Goal: Task Accomplishment & Management: Complete application form

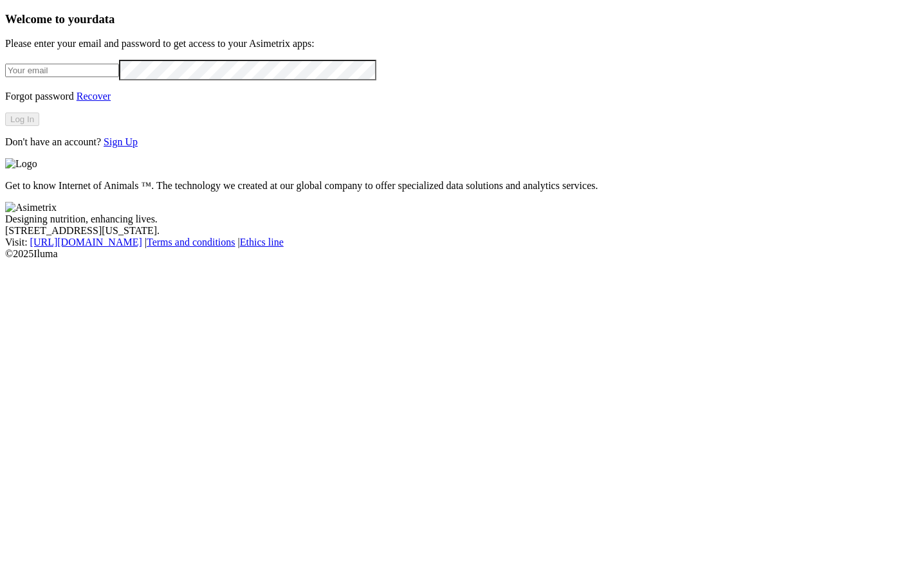
click at [119, 77] on input "email" at bounding box center [62, 71] width 114 height 14
type input "[PERSON_NAME][EMAIL_ADDRESS][PERSON_NAME][DOMAIN_NAME]"
click at [39, 126] on button "Log In" at bounding box center [22, 120] width 34 height 14
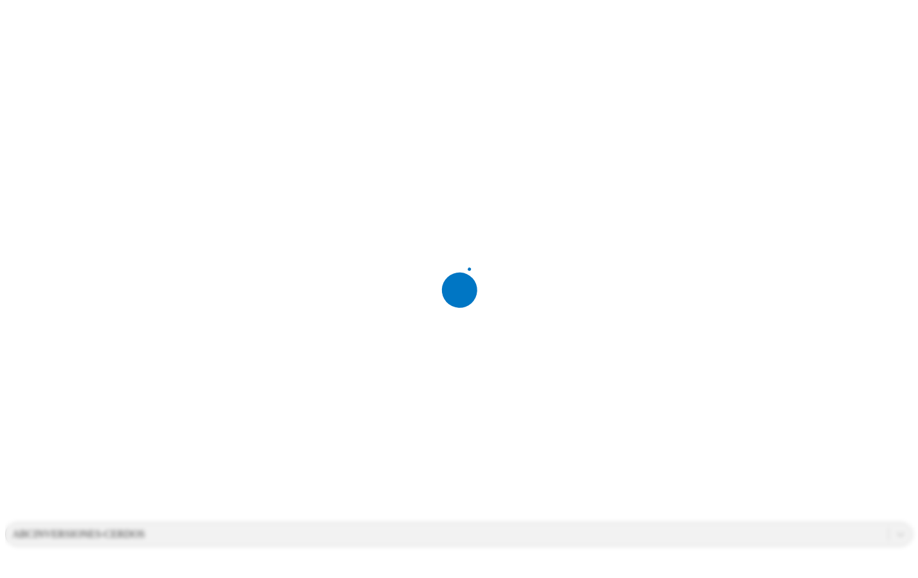
click at [661, 22] on div at bounding box center [464, 289] width 918 height 578
click at [145, 529] on div "ABCINVERSIONES-CERDOS" at bounding box center [78, 535] width 133 height 12
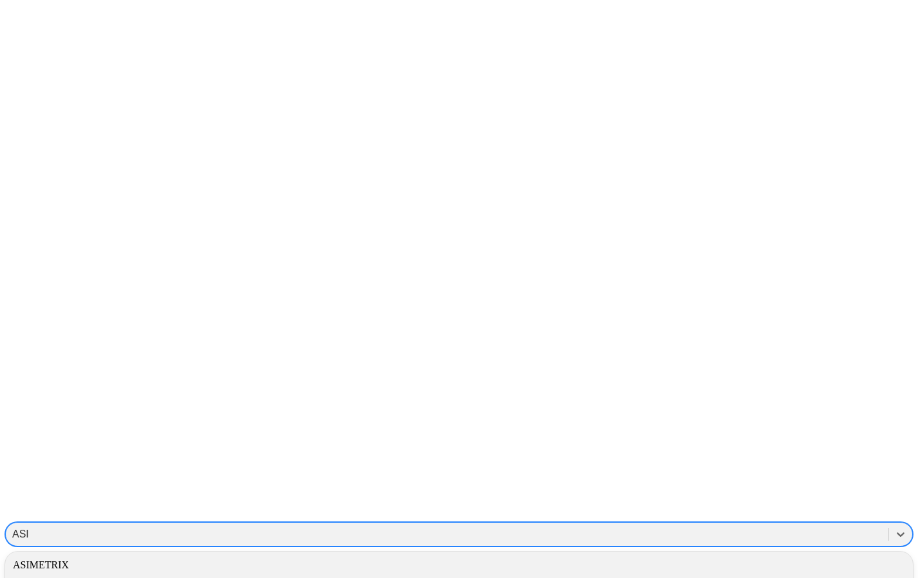
type input "ASIME"
click at [731, 555] on div "ASIMETRIX" at bounding box center [459, 566] width 908 height 22
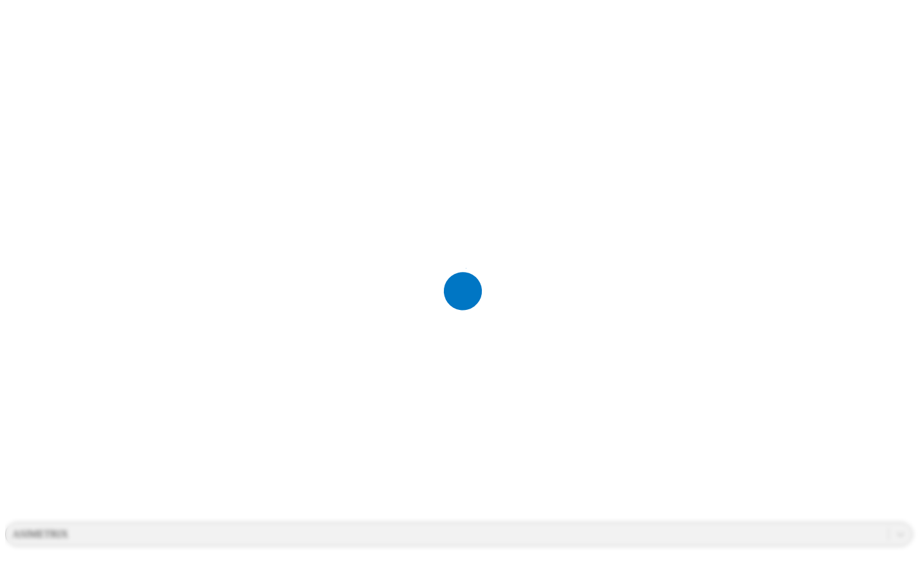
click at [293, 146] on div at bounding box center [464, 289] width 918 height 578
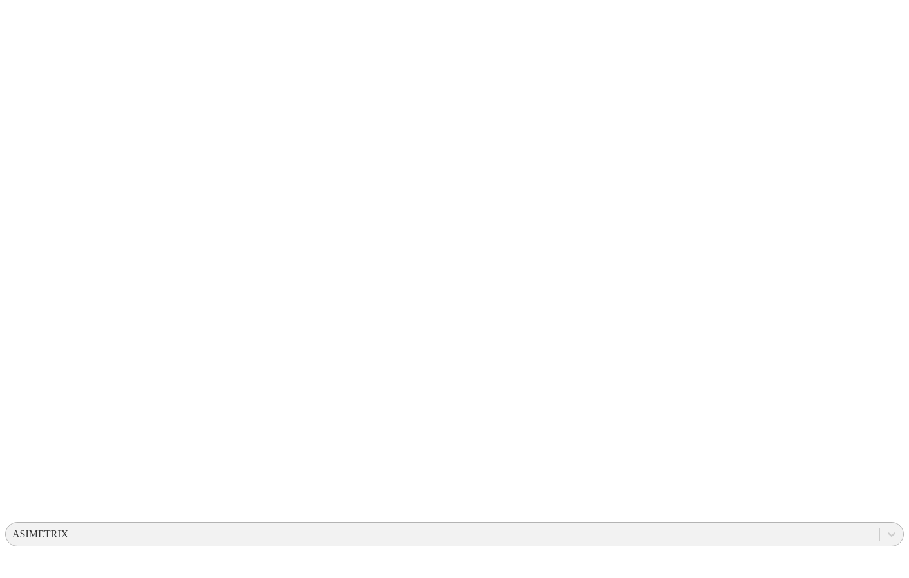
scroll to position [12, 0]
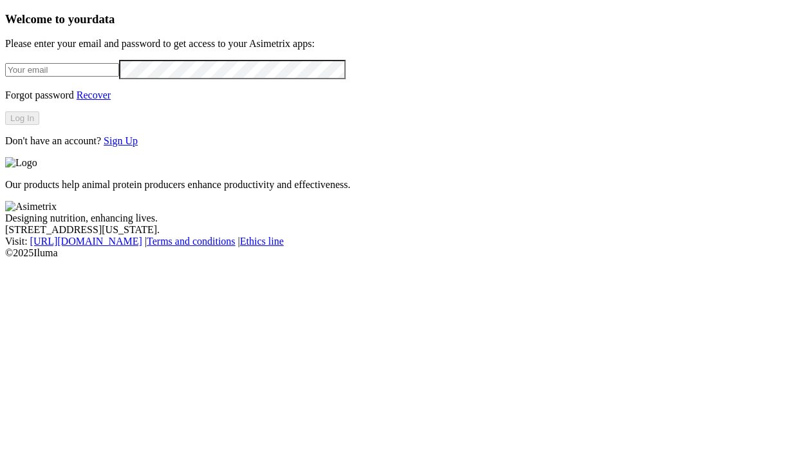
drag, startPoint x: 120, startPoint y: 133, endPoint x: 135, endPoint y: 148, distance: 21.4
click at [119, 77] on input "email" at bounding box center [62, 70] width 114 height 14
click at [221, 147] on div "Welcome to your data Please enter your email and password to get access to your…" at bounding box center [404, 79] width 798 height 134
drag, startPoint x: 180, startPoint y: 300, endPoint x: 154, endPoint y: 298, distance: 25.8
click at [154, 147] on div "Welcome to your data Please enter your email and password to get access to your…" at bounding box center [404, 79] width 798 height 134
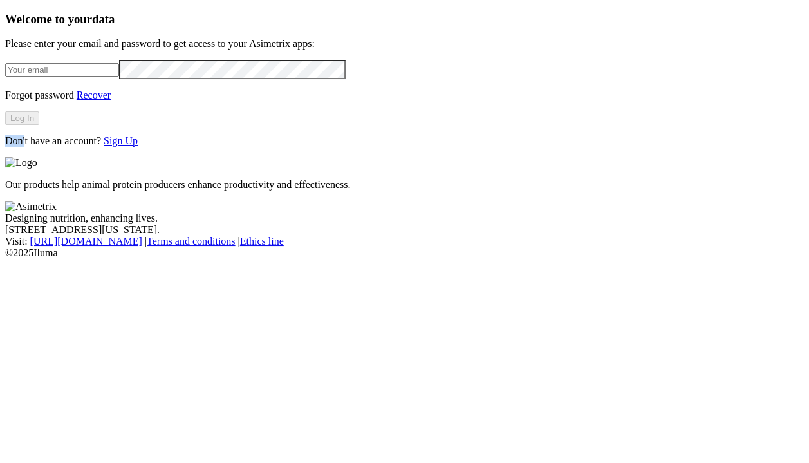
drag, startPoint x: 106, startPoint y: 291, endPoint x: 121, endPoint y: 291, distance: 15.4
click at [121, 147] on p "Don't have an account? Sign Up" at bounding box center [404, 141] width 798 height 12
click at [139, 147] on div "Welcome to your data Please enter your email and password to get access to your…" at bounding box center [404, 79] width 798 height 134
click at [111, 31] on div "Welcome to your data Please enter your email and password to get access to your…" at bounding box center [404, 79] width 798 height 134
click at [119, 77] on input "email" at bounding box center [62, 70] width 114 height 14
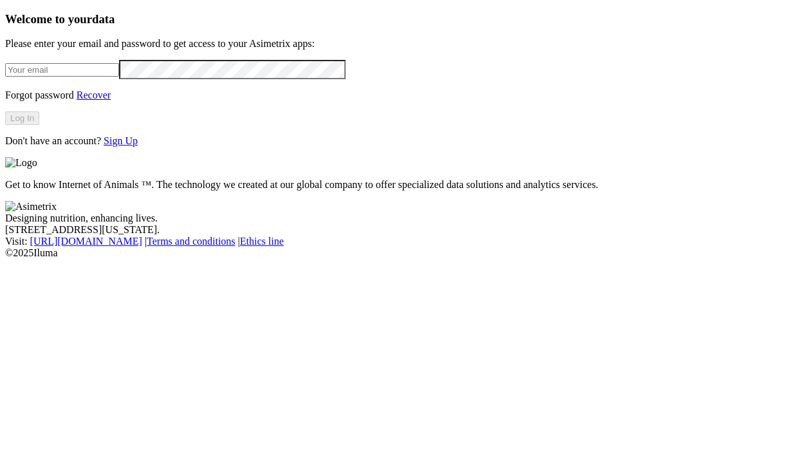
click at [77, 147] on div "Welcome to your data Please enter your email and password to get access to your…" at bounding box center [404, 79] width 798 height 134
click at [138, 146] on link "Sign Up" at bounding box center [121, 140] width 34 height 11
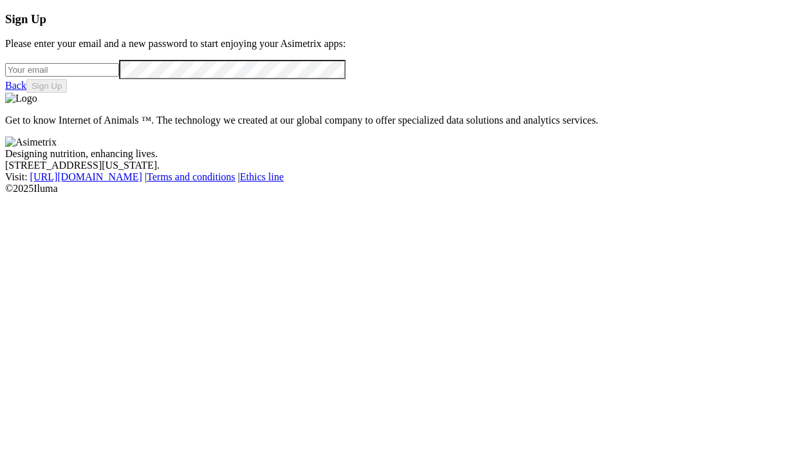
click at [89, 77] on input "email" at bounding box center [62, 70] width 114 height 14
click at [96, 78] on div at bounding box center [404, 69] width 798 height 19
click at [96, 77] on input "email" at bounding box center [62, 70] width 114 height 14
paste input "veterinariasantander@avicolaelguamito.com"
click at [57, 77] on input "veterinariasantander@avicolaelguamito.com" at bounding box center [62, 70] width 114 height 14
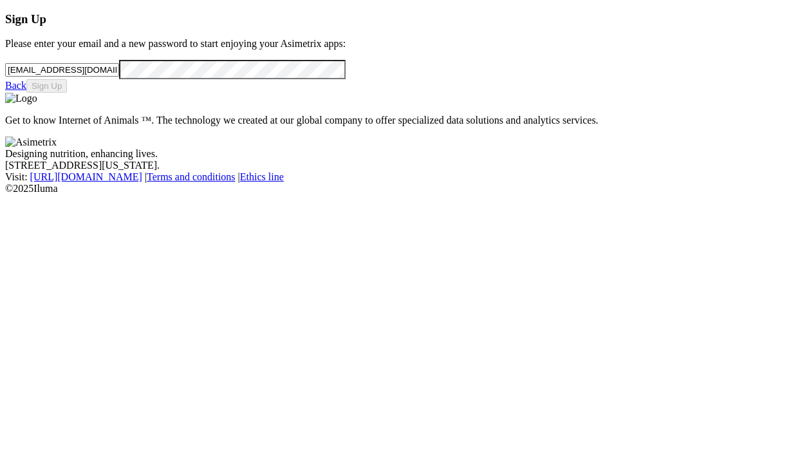
type input "veterinariasantander@avicolaelguamito.com"
click at [67, 93] on button "Sign Up" at bounding box center [46, 86] width 41 height 14
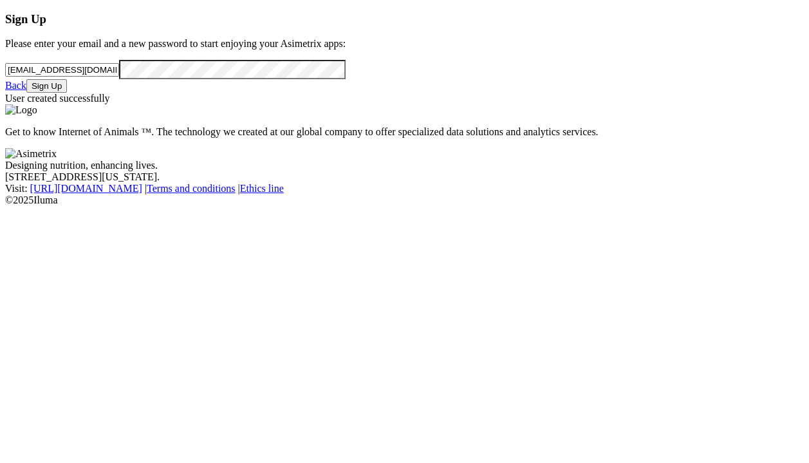
click at [26, 91] on link "Back" at bounding box center [15, 85] width 21 height 11
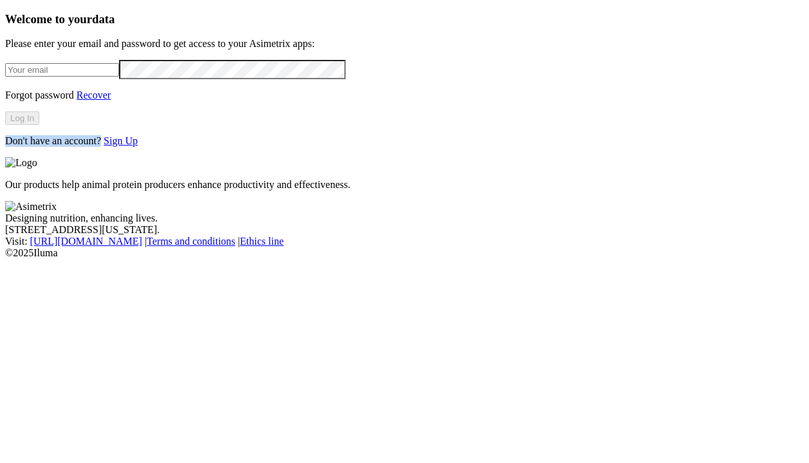
drag, startPoint x: 108, startPoint y: 293, endPoint x: 188, endPoint y: 289, distance: 79.9
click at [188, 147] on p "Don't have an account? Sign Up" at bounding box center [404, 141] width 798 height 12
click at [138, 146] on link "Sign Up" at bounding box center [121, 140] width 34 height 11
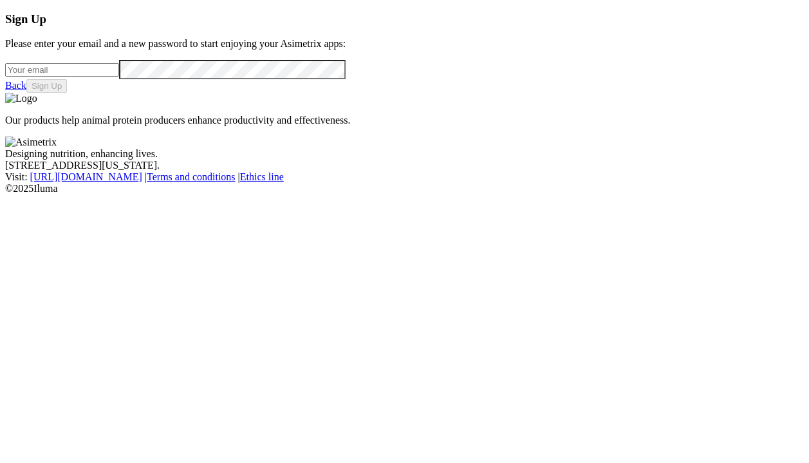
click at [80, 77] on input "email" at bounding box center [62, 70] width 114 height 14
click at [67, 93] on div "Sign Up Please enter your email and a new password to start enjoying your Asime…" at bounding box center [404, 52] width 798 height 80
click at [26, 91] on link "Back" at bounding box center [15, 85] width 21 height 11
